Goal: Navigation & Orientation: Find specific page/section

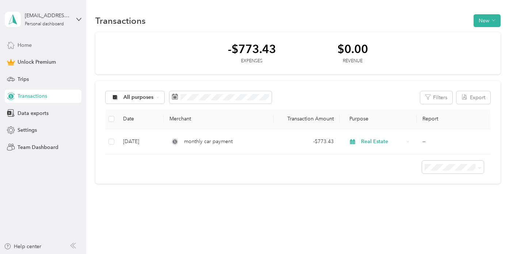
click at [35, 45] on div "Home" at bounding box center [43, 44] width 77 height 13
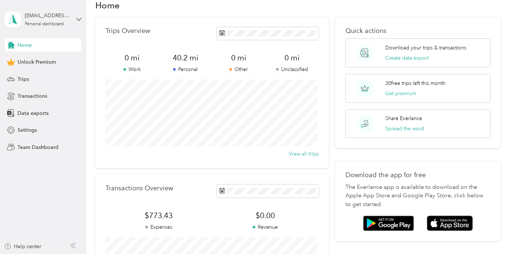
scroll to position [16, 0]
click at [23, 80] on span "Trips" at bounding box center [23, 79] width 11 height 8
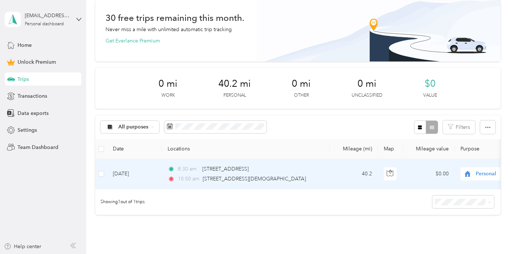
scroll to position [33, 0]
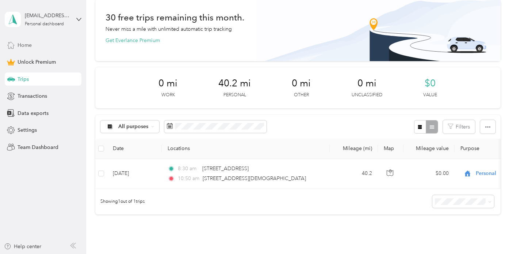
click at [35, 49] on div "Home" at bounding box center [43, 44] width 77 height 13
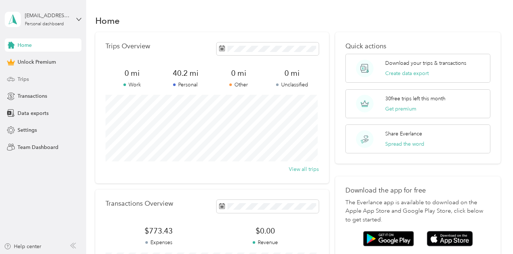
click at [27, 85] on div "Trips" at bounding box center [43, 78] width 77 height 13
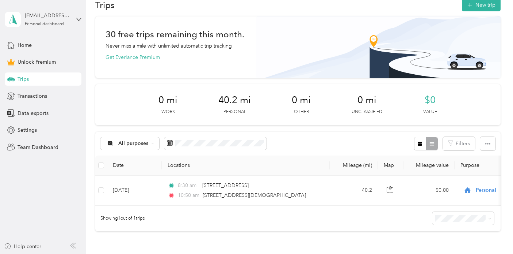
scroll to position [16, 0]
